Goal: Task Accomplishment & Management: Manage account settings

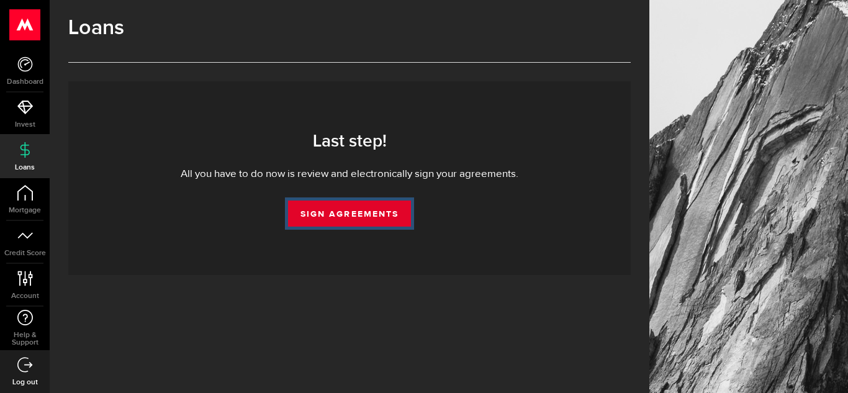
click at [346, 210] on link "Sign Agreements" at bounding box center [349, 213] width 123 height 26
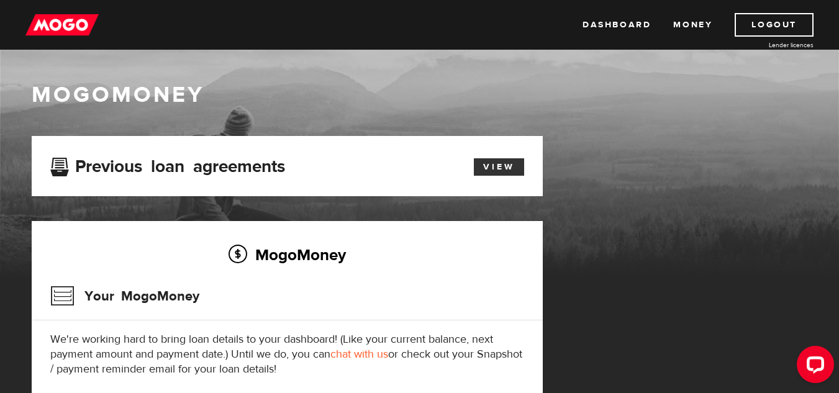
click at [492, 168] on link "View" at bounding box center [499, 166] width 50 height 17
click at [765, 20] on link "Logout" at bounding box center [773, 25] width 79 height 24
